Goal: Information Seeking & Learning: Compare options

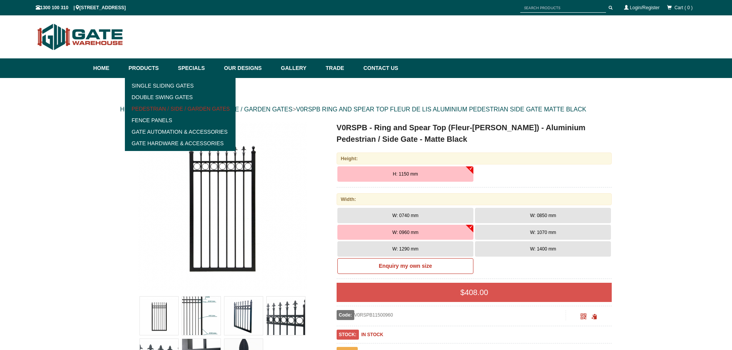
click at [153, 109] on link "Pedestrian / Side / Garden Gates" at bounding box center [180, 109] width 106 height 12
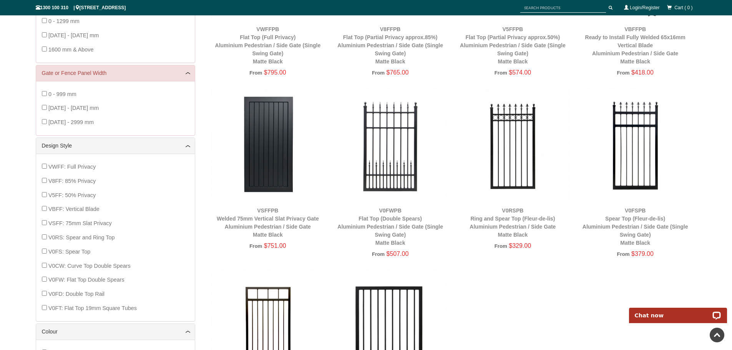
scroll to position [211, 0]
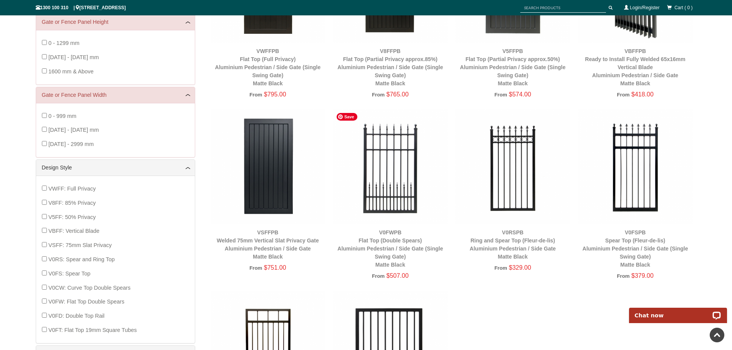
click at [386, 156] on img at bounding box center [390, 166] width 115 height 115
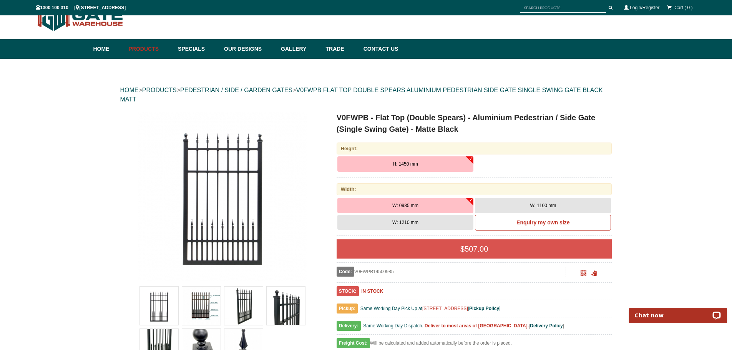
click at [204, 307] on img at bounding box center [201, 306] width 38 height 38
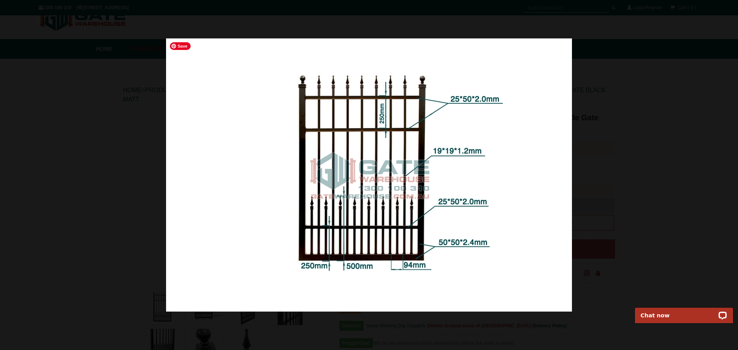
click at [165, 240] on div at bounding box center [369, 175] width 738 height 350
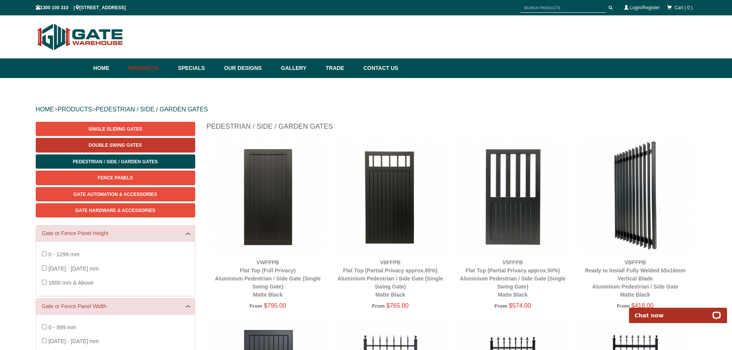
click at [119, 146] on span "Double Swing Gates" at bounding box center [115, 145] width 53 height 5
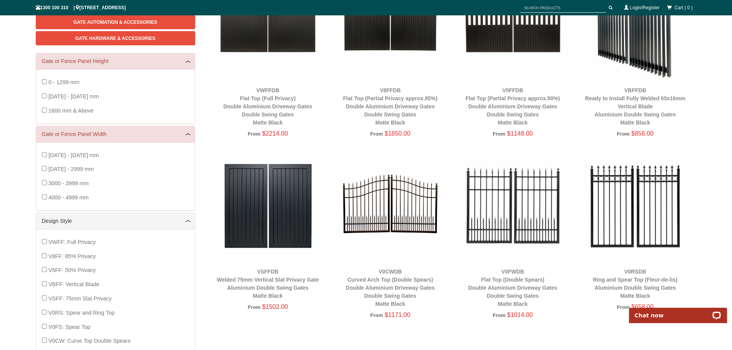
scroll to position [173, 0]
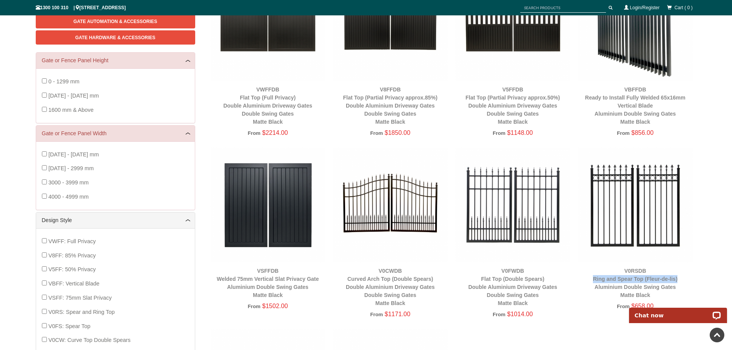
drag, startPoint x: 681, startPoint y: 279, endPoint x: 590, endPoint y: 279, distance: 90.3
click at [590, 279] on div "V0RSDB Ring and Spear Top (Fleur-de-lis) Aluminium Double Swing Gates Matte Bla…" at bounding box center [635, 283] width 115 height 32
copy link "Ring and Spear Top (Fleur-de-lis)"
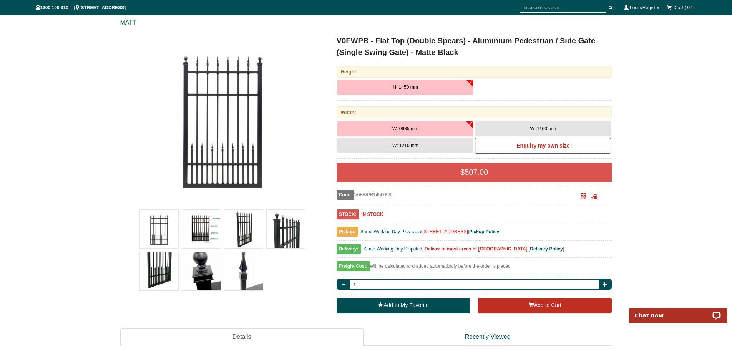
click at [205, 229] on img at bounding box center [201, 229] width 38 height 38
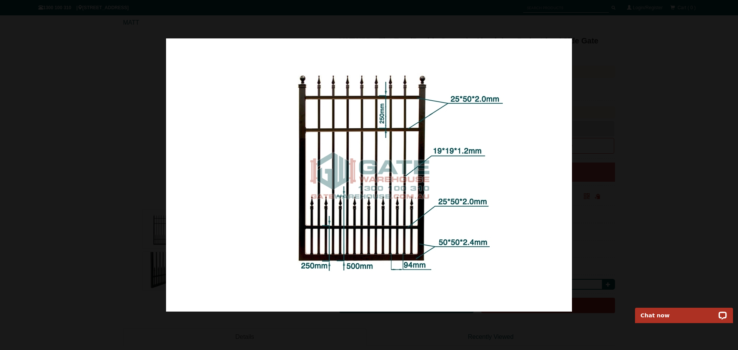
click at [100, 101] on div at bounding box center [369, 175] width 738 height 350
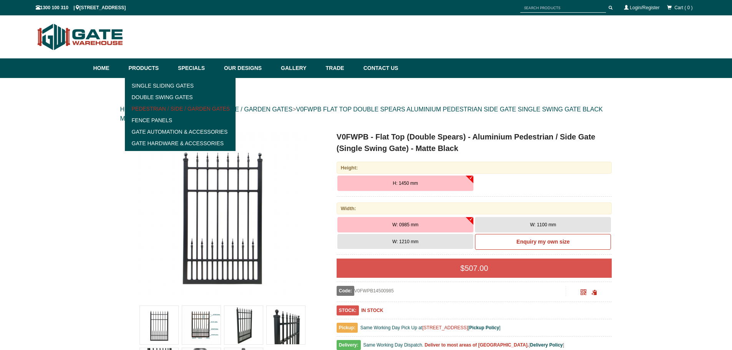
click at [216, 109] on link "Pedestrian / Side / Garden Gates" at bounding box center [180, 109] width 106 height 12
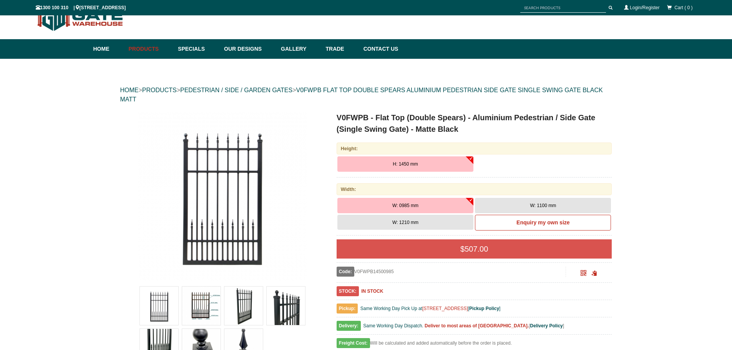
click at [199, 299] on img at bounding box center [201, 306] width 38 height 38
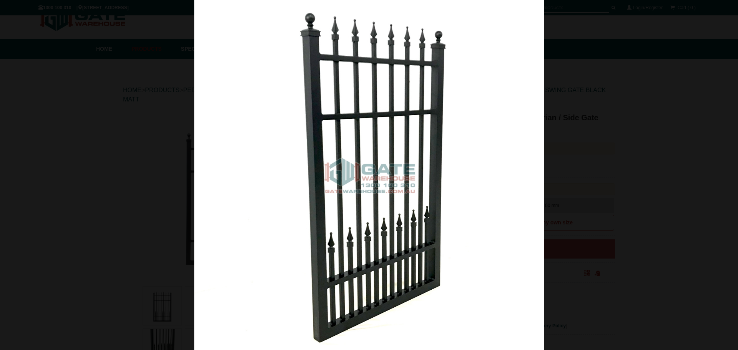
click at [630, 86] on div at bounding box center [369, 175] width 738 height 350
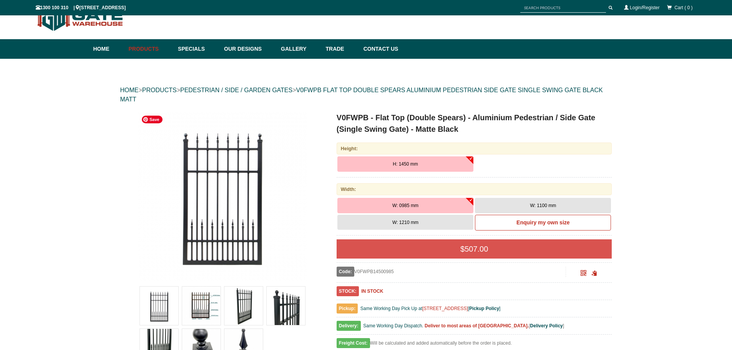
click at [232, 182] on img at bounding box center [222, 196] width 169 height 169
